Goal: Information Seeking & Learning: Learn about a topic

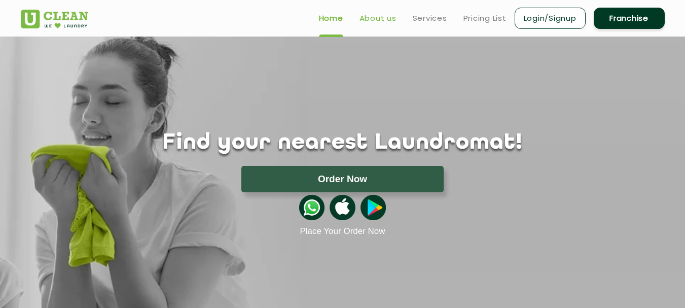
click at [387, 15] on link "About us" at bounding box center [377, 18] width 37 height 12
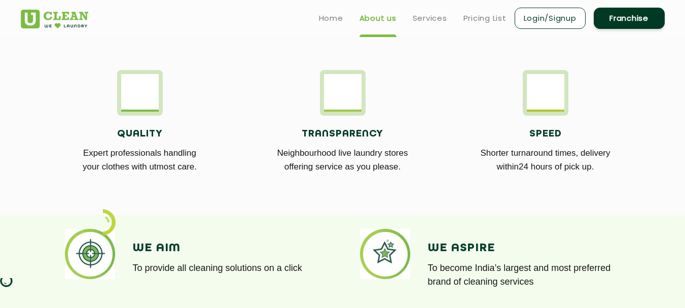
scroll to position [41, 0]
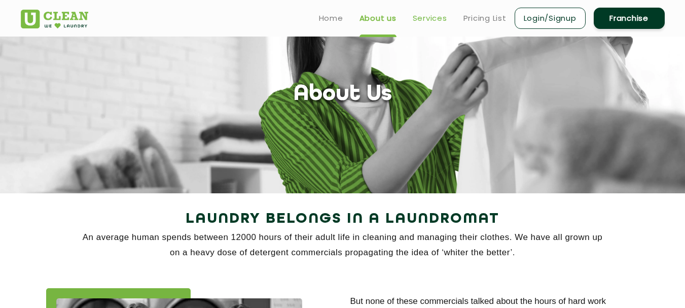
click at [438, 19] on link "Services" at bounding box center [430, 18] width 34 height 12
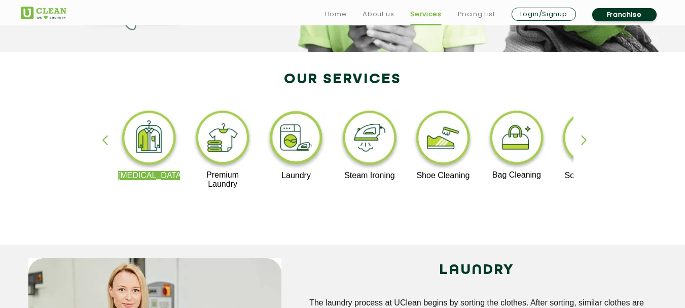
scroll to position [188, 0]
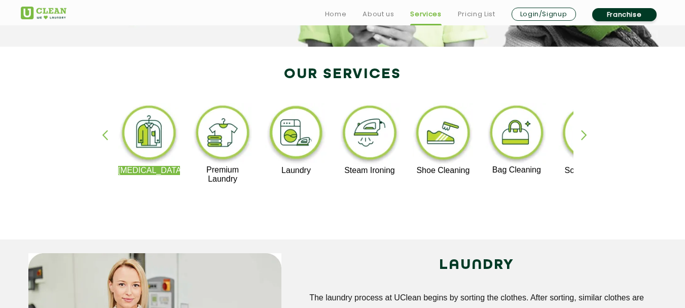
click at [585, 138] on div "button" at bounding box center [588, 144] width 15 height 28
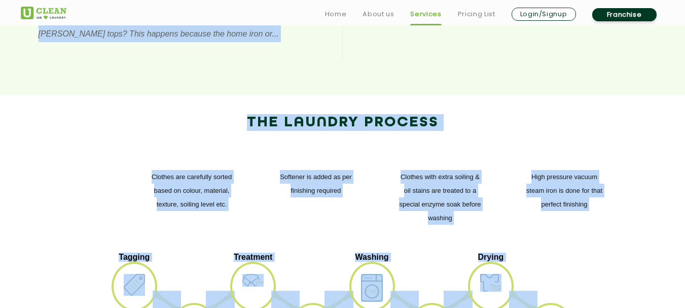
scroll to position [1171, 0]
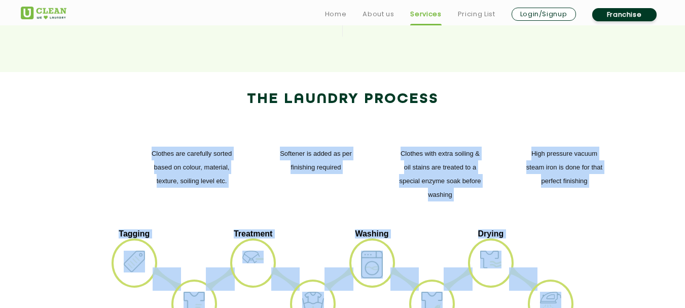
click at [620, 141] on div "High pressure vacuum steam iron is done for that perfect finishing Clothes with…" at bounding box center [343, 174] width 644 height 110
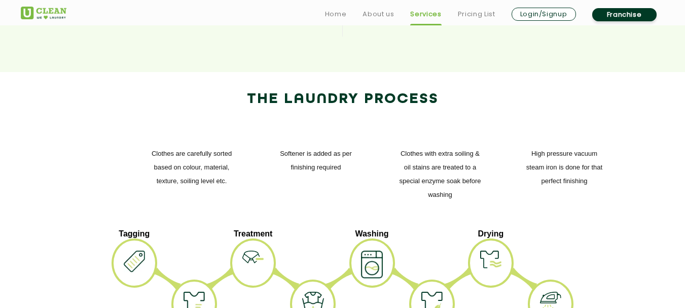
click at [603, 229] on ul "Tagging Sorting Treatment Pre-Wash Washing Softener Drying Ironing" at bounding box center [342, 284] width 628 height 111
click at [621, 229] on ul "Tagging Sorting Treatment Pre-Wash Washing Softener Drying Ironing" at bounding box center [342, 284] width 628 height 111
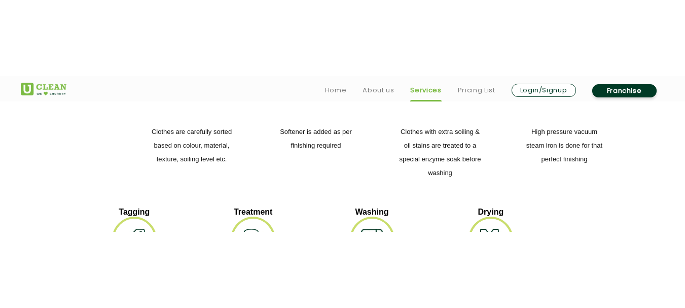
scroll to position [1279, 0]
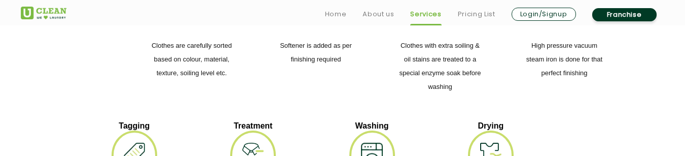
click at [134, 142] on img at bounding box center [134, 153] width 21 height 22
click at [141, 142] on img at bounding box center [134, 153] width 21 height 22
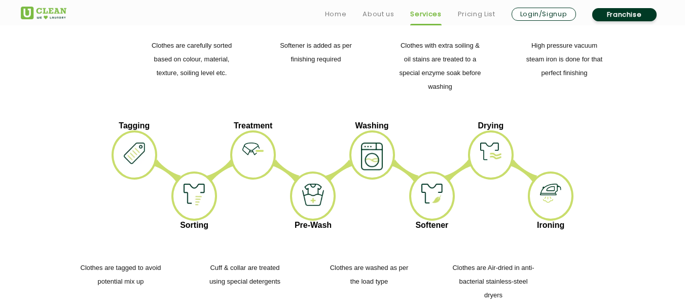
click at [583, 130] on ul "Tagging Sorting Treatment Pre-Wash Washing Softener Drying Ironing" at bounding box center [342, 176] width 628 height 111
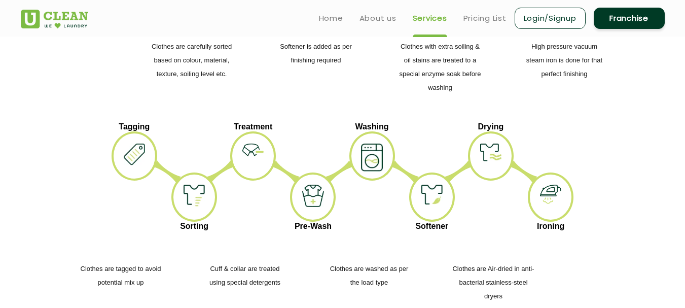
scroll to position [1177, 0]
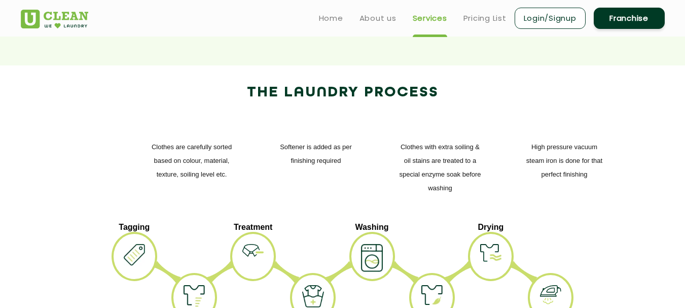
click at [606, 121] on div "High pressure vacuum steam iron is done for that perfect finishing Clothes with…" at bounding box center [343, 167] width 644 height 110
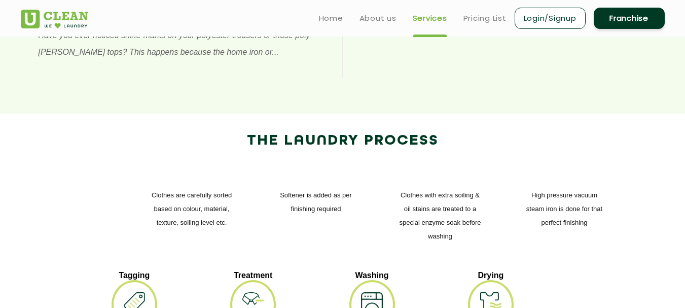
scroll to position [1127, 0]
